Goal: Task Accomplishment & Management: Manage account settings

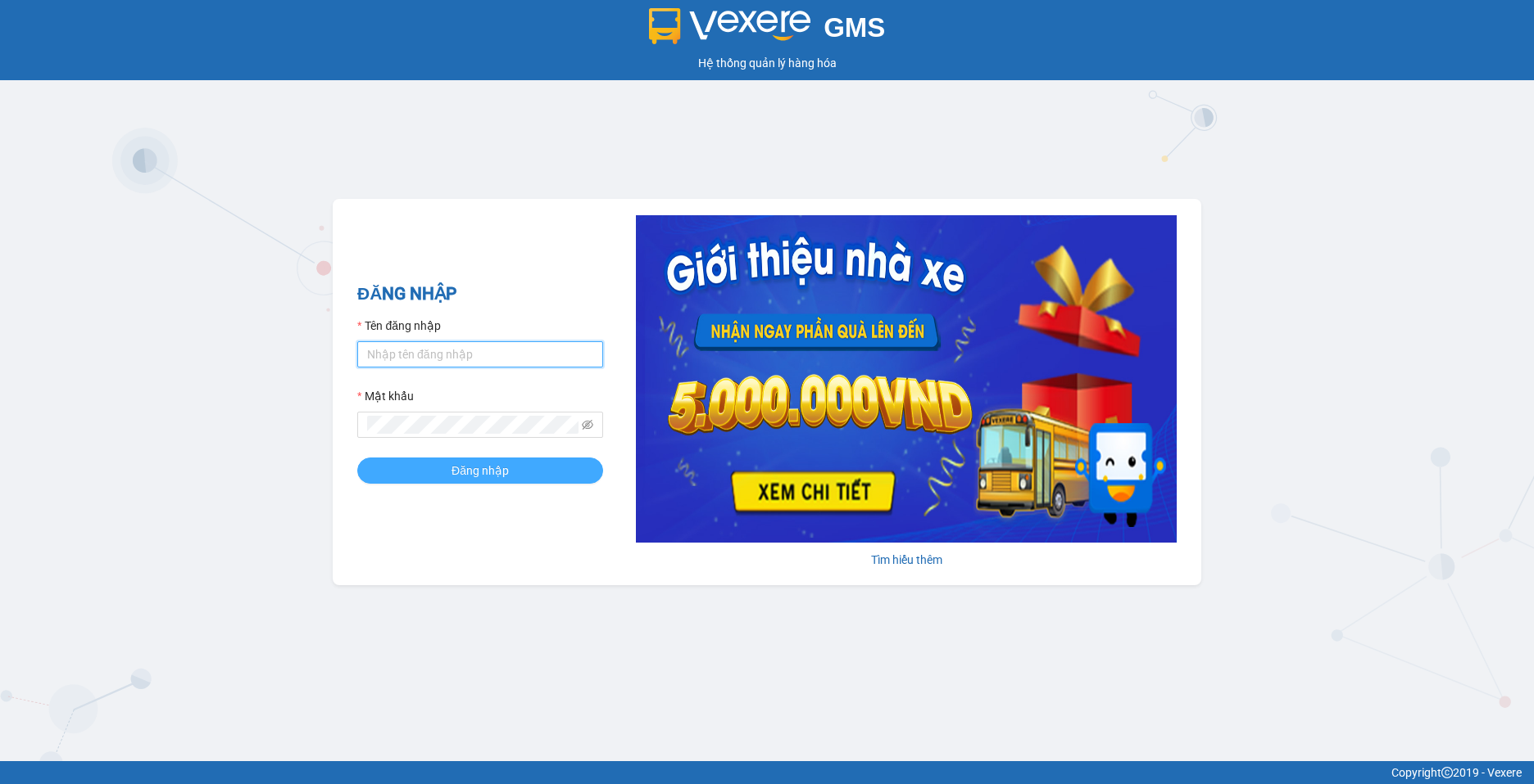
type input "myhanh.tankimchi"
click at [526, 480] on button "Đăng nhập" at bounding box center [480, 471] width 246 height 27
